Goal: Information Seeking & Learning: Learn about a topic

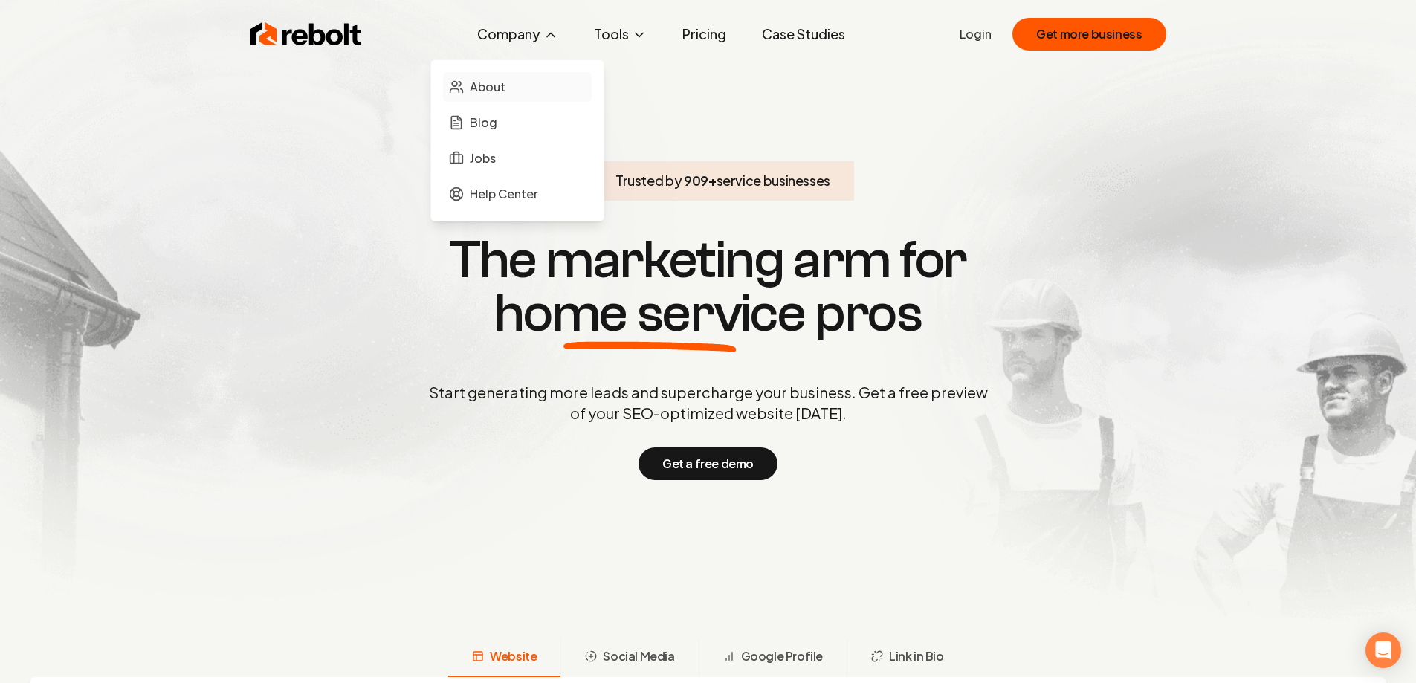
click at [493, 96] on link "About" at bounding box center [517, 87] width 149 height 30
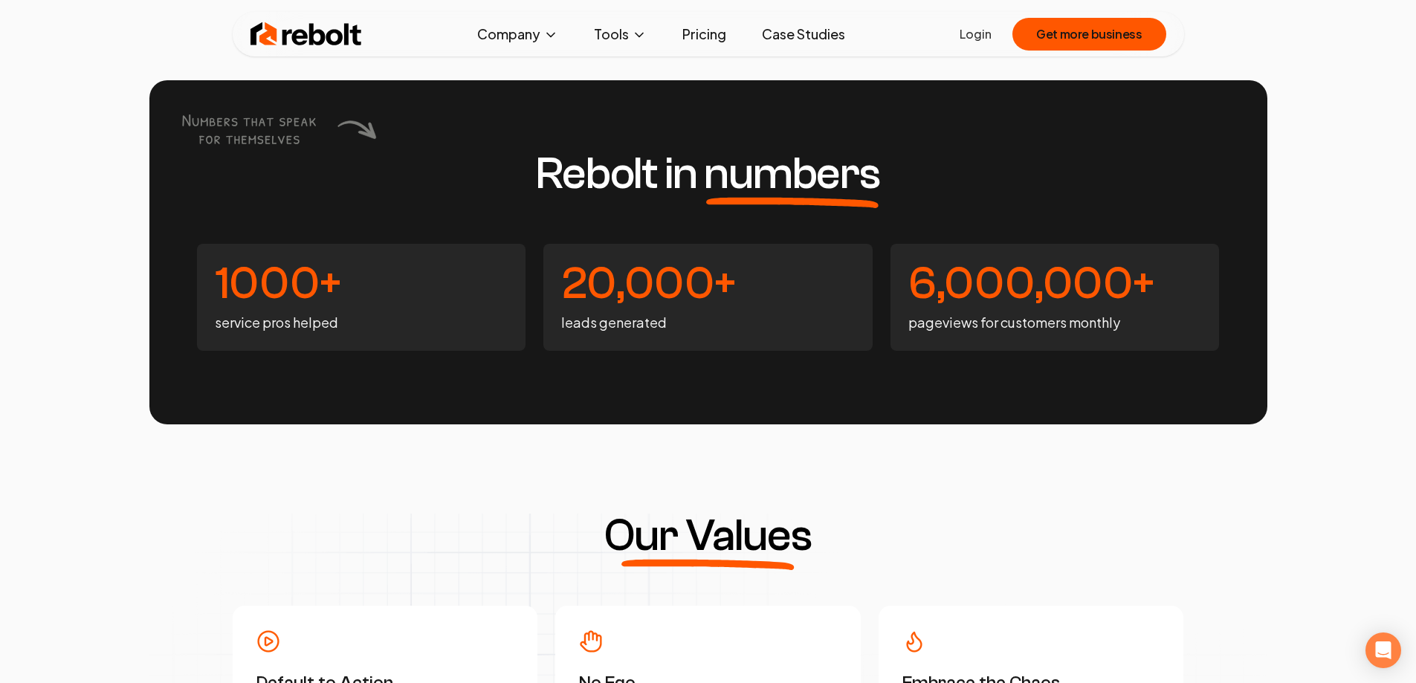
scroll to position [4090, 0]
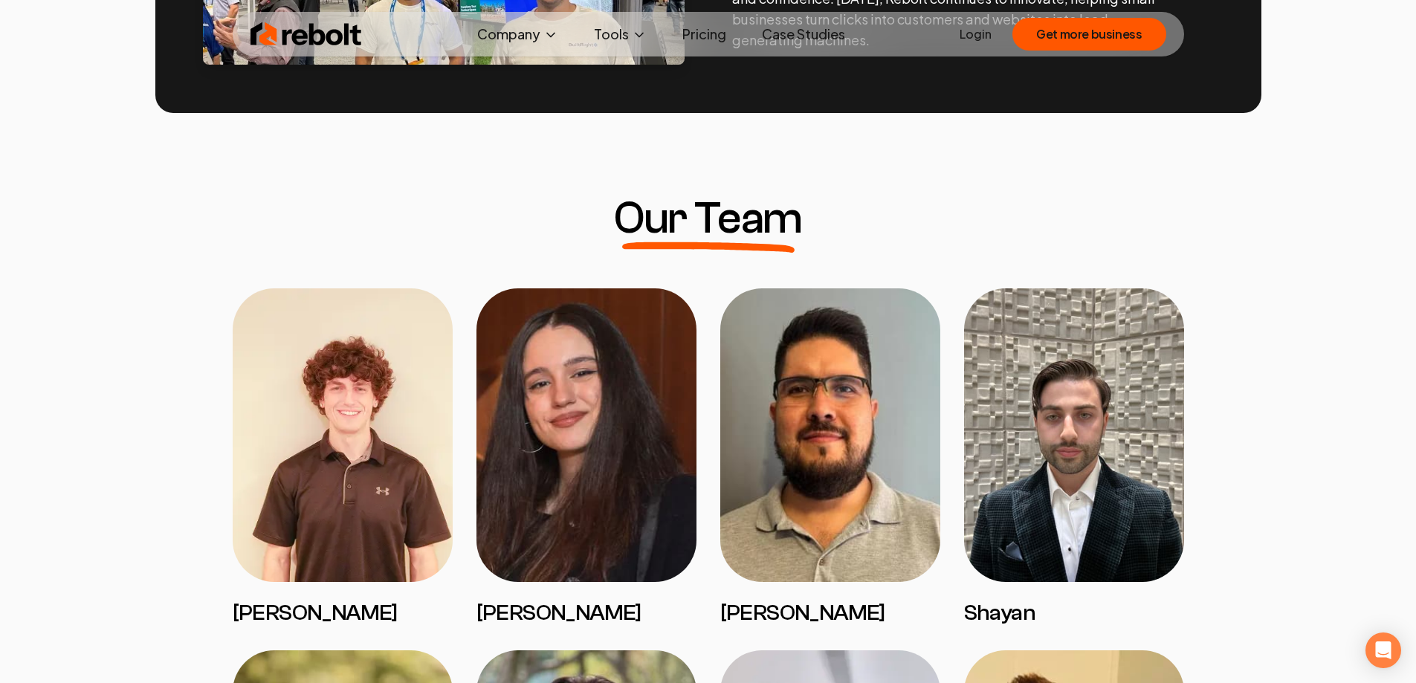
scroll to position [967, 0]
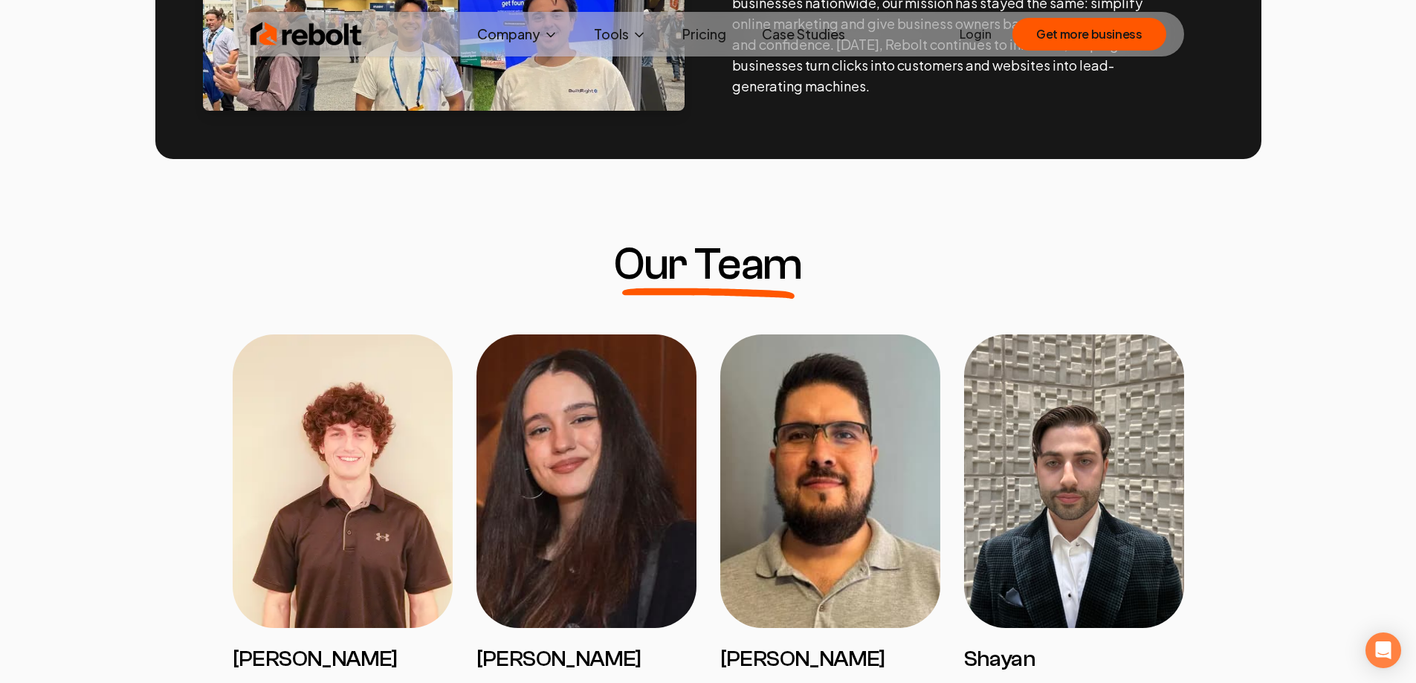
click at [870, 523] on img at bounding box center [831, 482] width 220 height 294
click at [1019, 658] on h3 "Shayan" at bounding box center [1074, 659] width 220 height 27
click at [1094, 522] on img at bounding box center [1074, 482] width 220 height 294
click at [408, 462] on img at bounding box center [343, 482] width 220 height 294
click at [382, 460] on img at bounding box center [343, 482] width 220 height 294
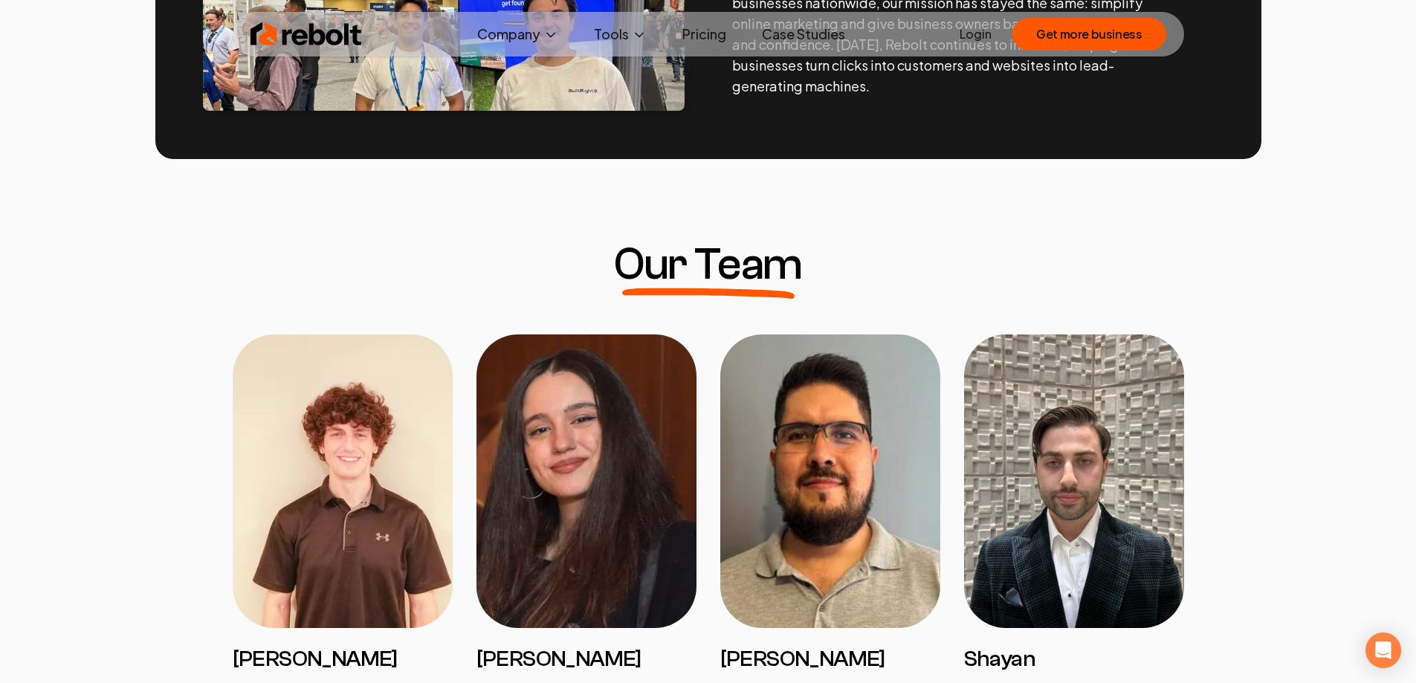
drag, startPoint x: 382, startPoint y: 460, endPoint x: 466, endPoint y: 418, distance: 93.8
click at [381, 458] on img at bounding box center [343, 482] width 220 height 294
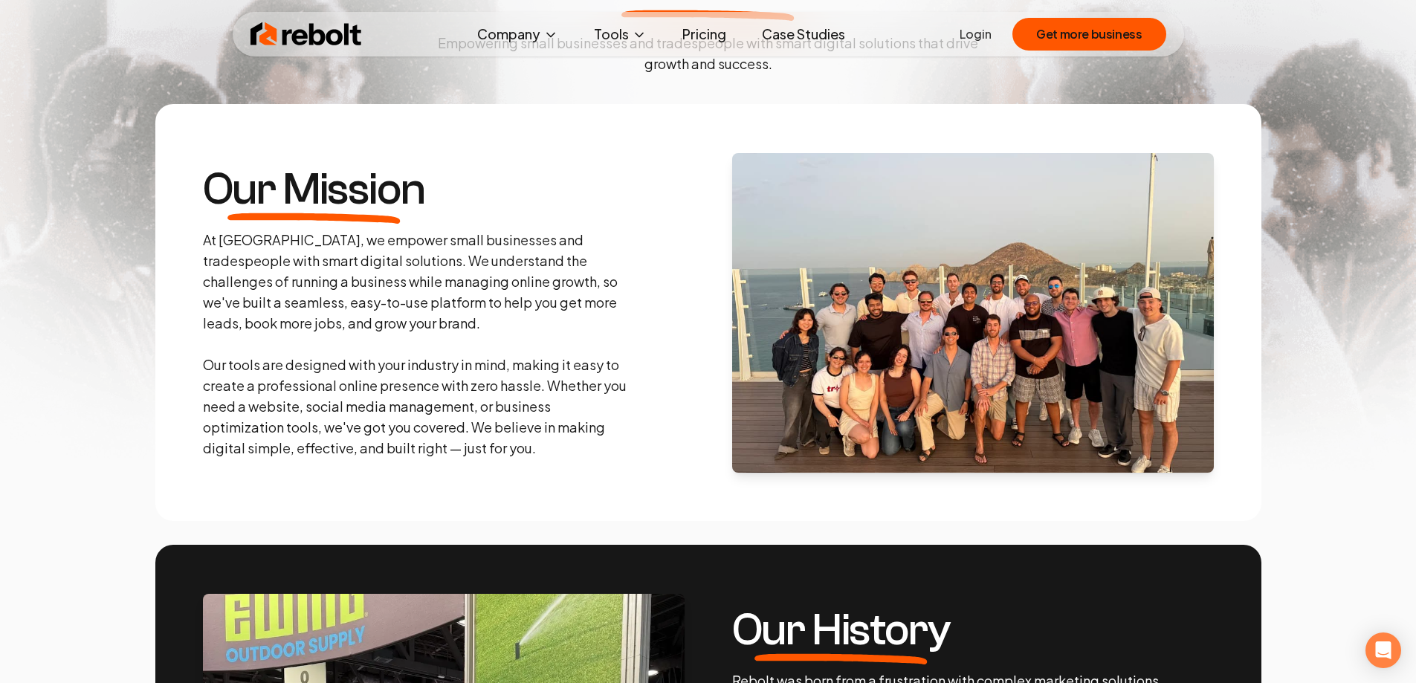
scroll to position [0, 0]
